Goal: Information Seeking & Learning: Check status

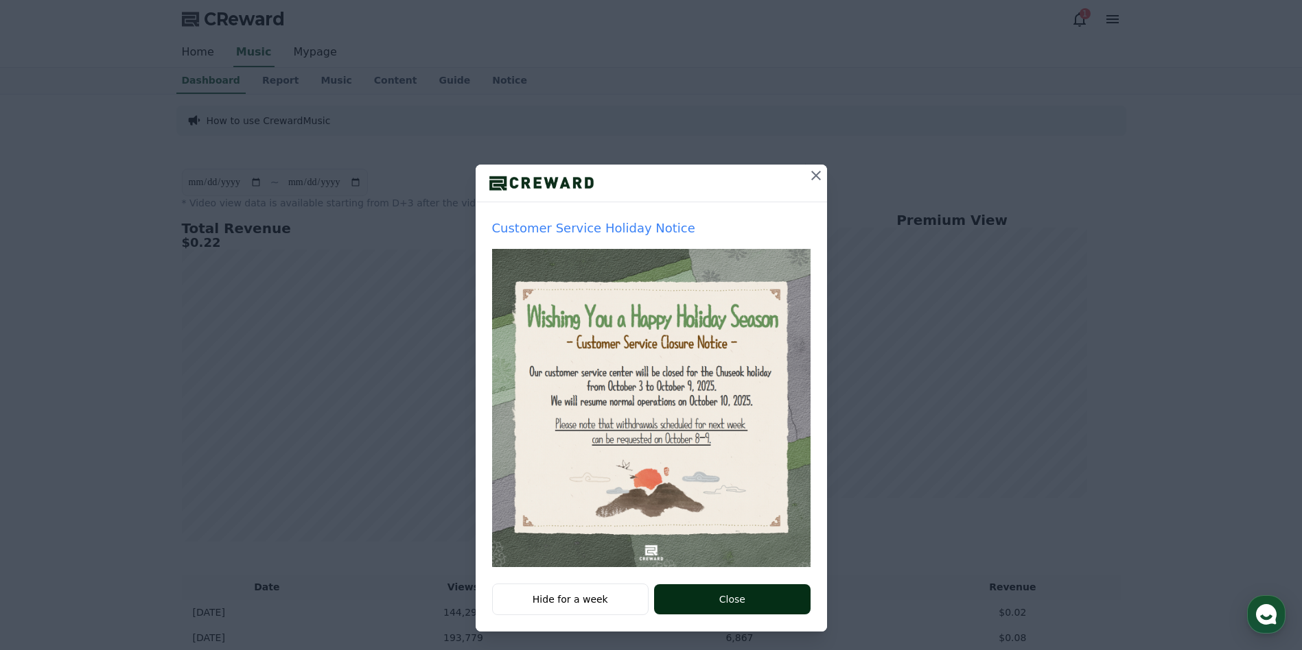
click at [695, 614] on div "Hide for a week Close" at bounding box center [651, 608] width 351 height 48
click at [702, 607] on button "Close" at bounding box center [732, 600] width 156 height 30
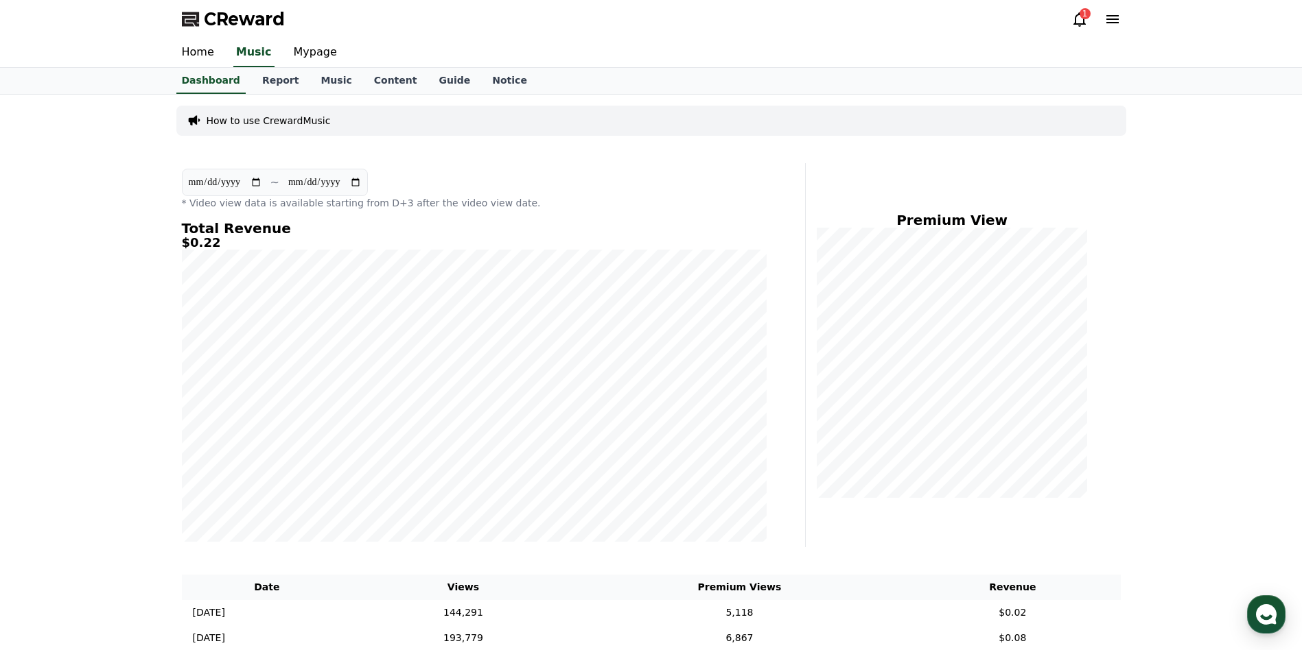
click at [1081, 11] on div "1" at bounding box center [1084, 13] width 11 height 11
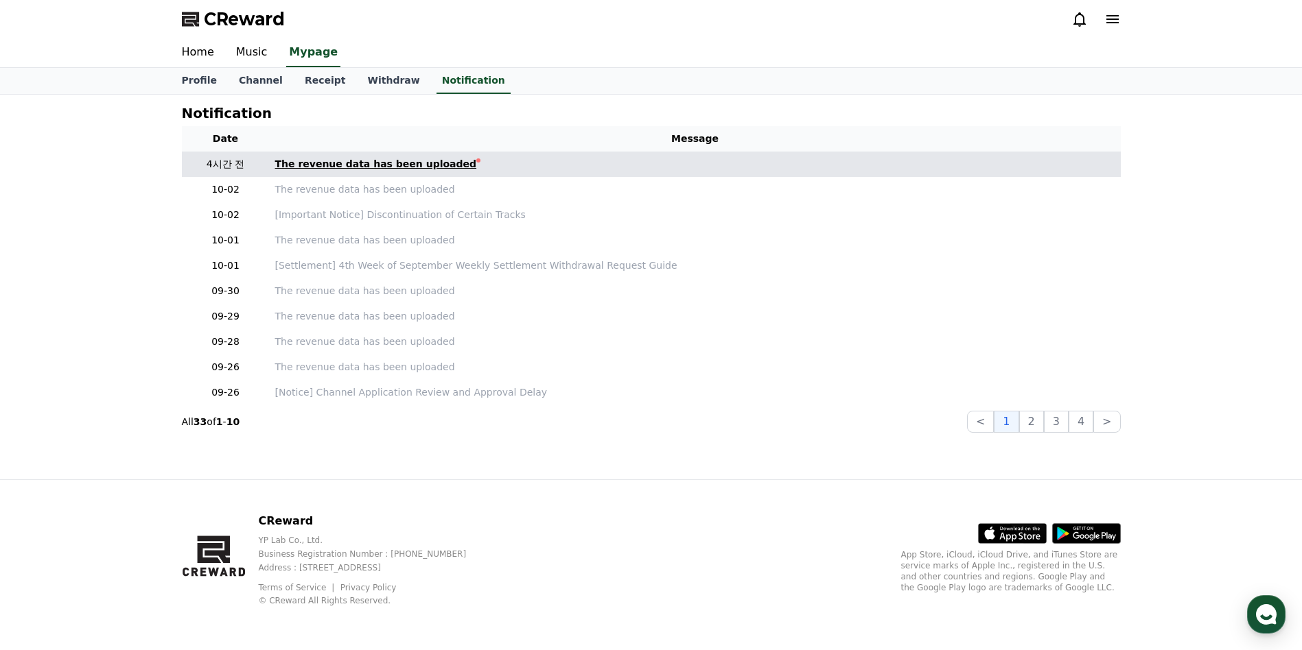
click at [366, 169] on div "The revenue data has been uploaded" at bounding box center [376, 164] width 202 height 14
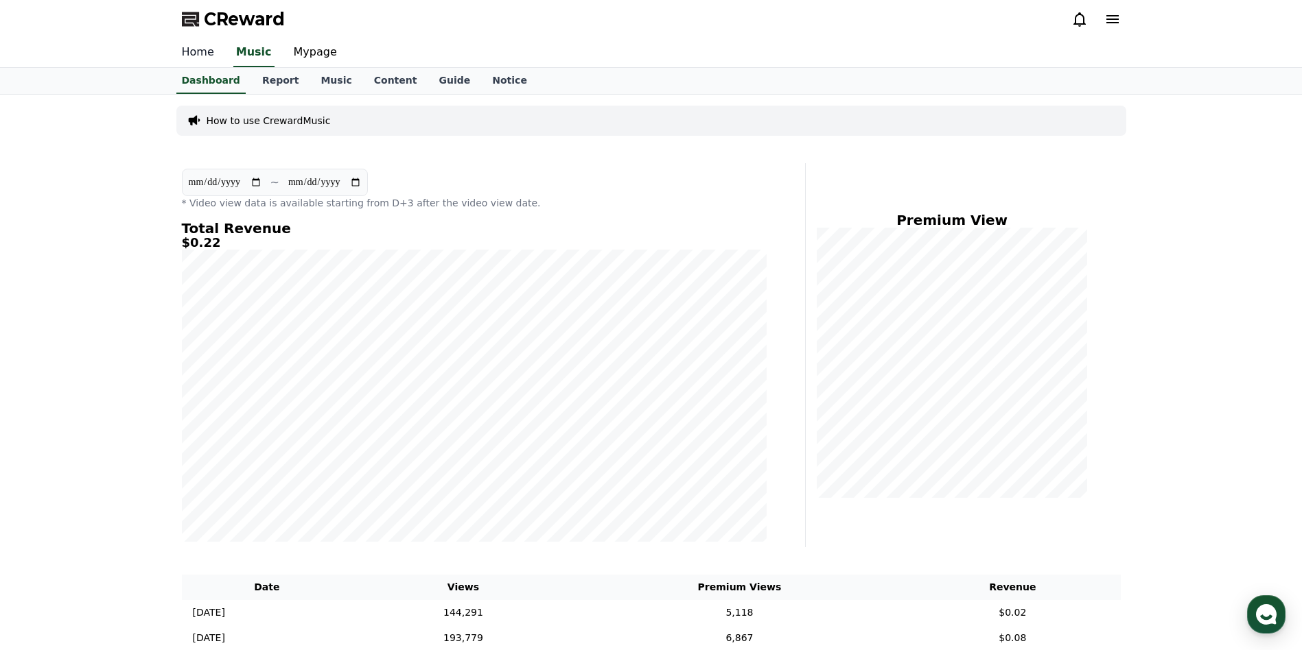
click at [189, 58] on link "Home" at bounding box center [198, 52] width 54 height 29
